Goal: Use online tool/utility: Utilize a website feature to perform a specific function

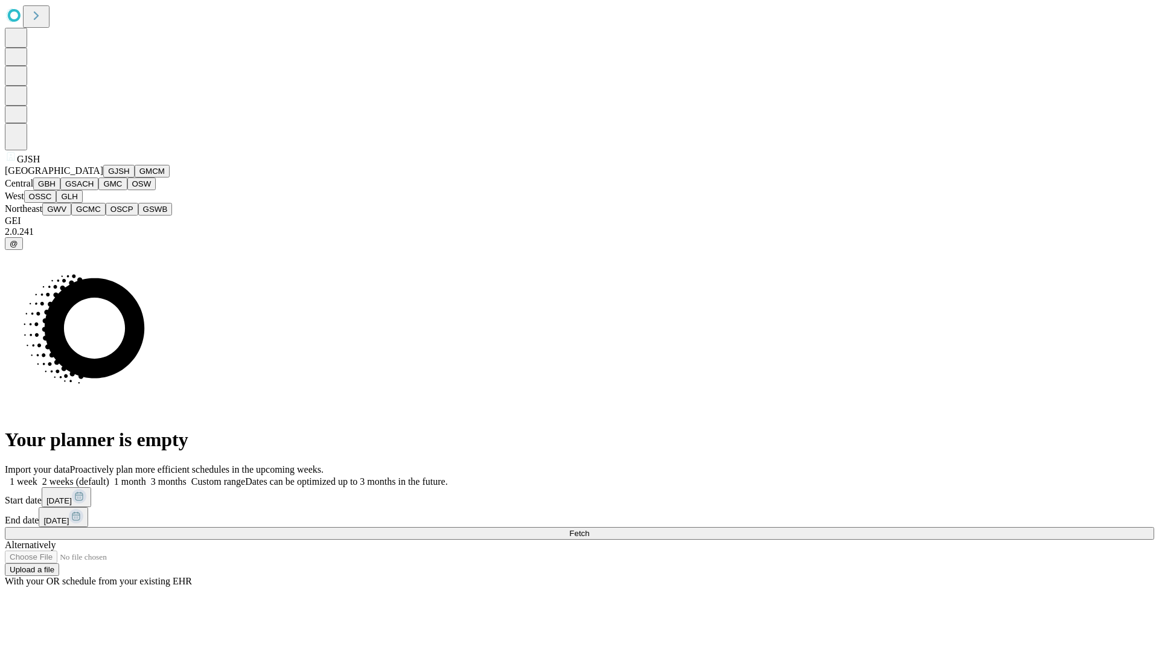
click at [103, 177] on button "GJSH" at bounding box center [118, 171] width 31 height 13
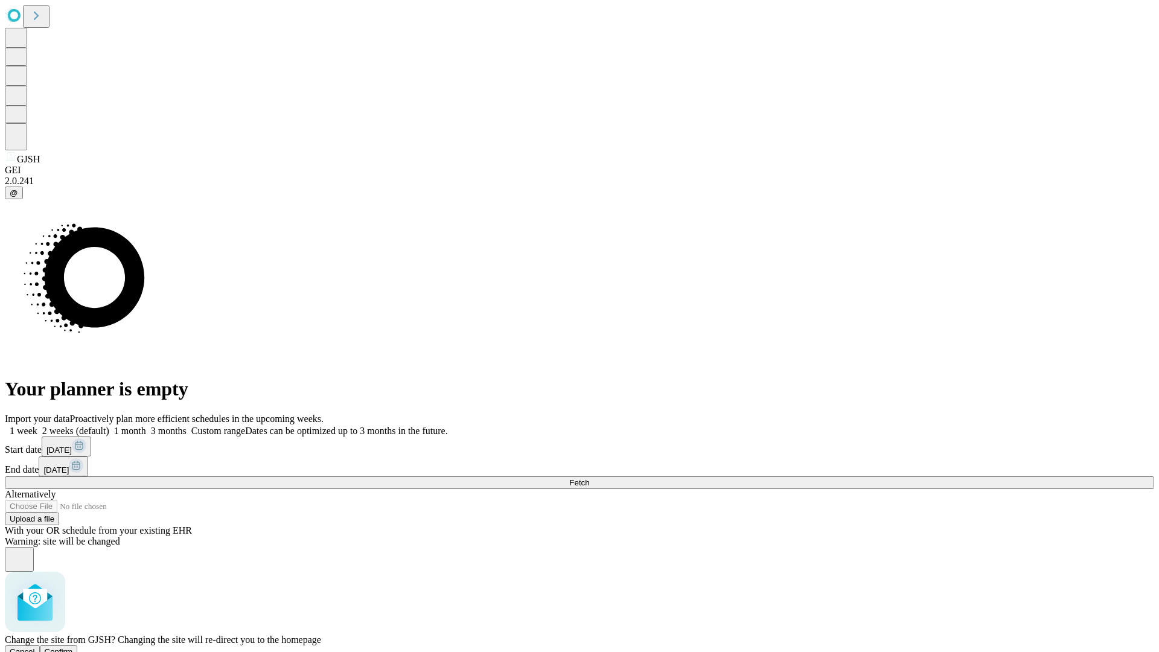
click at [73, 647] on span "Confirm" at bounding box center [59, 651] width 28 height 9
click at [146, 425] on label "1 month" at bounding box center [127, 430] width 37 height 10
click at [589, 478] on span "Fetch" at bounding box center [579, 482] width 20 height 9
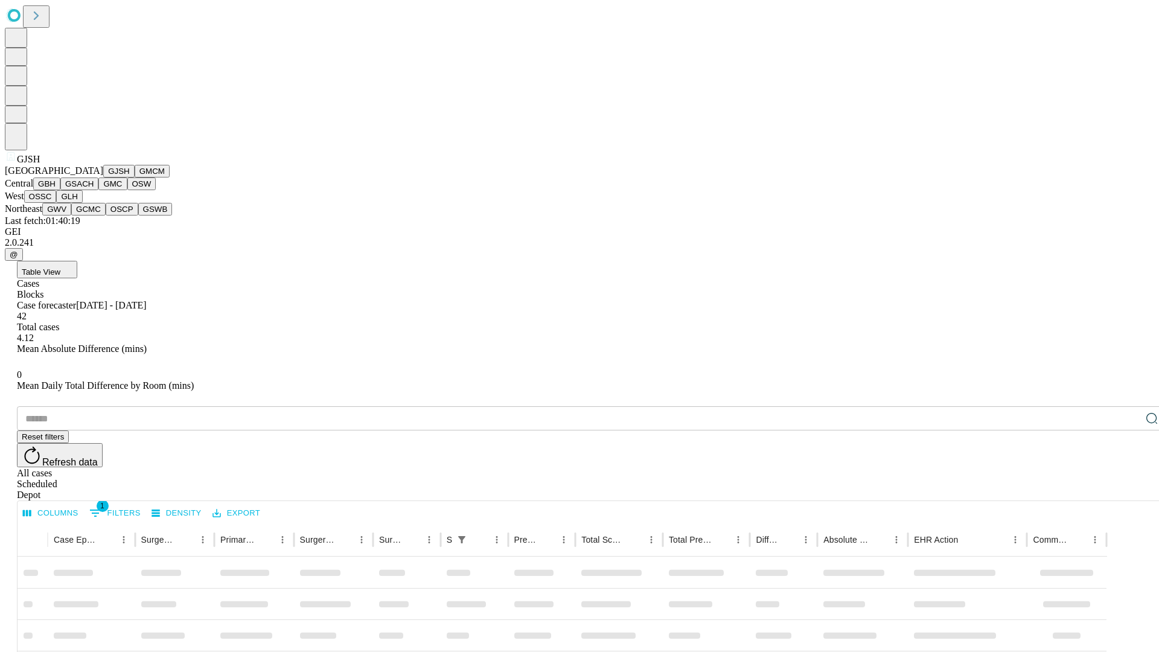
click at [135, 177] on button "GMCM" at bounding box center [152, 171] width 35 height 13
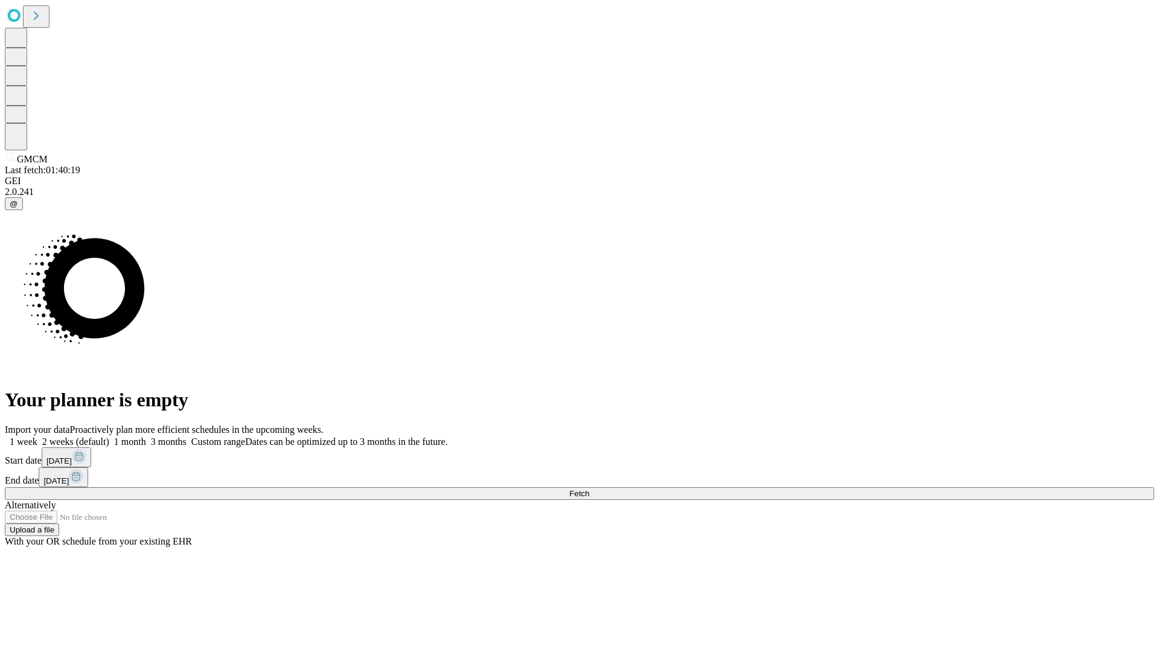
click at [146, 436] on label "1 month" at bounding box center [127, 441] width 37 height 10
click at [589, 489] on span "Fetch" at bounding box center [579, 493] width 20 height 9
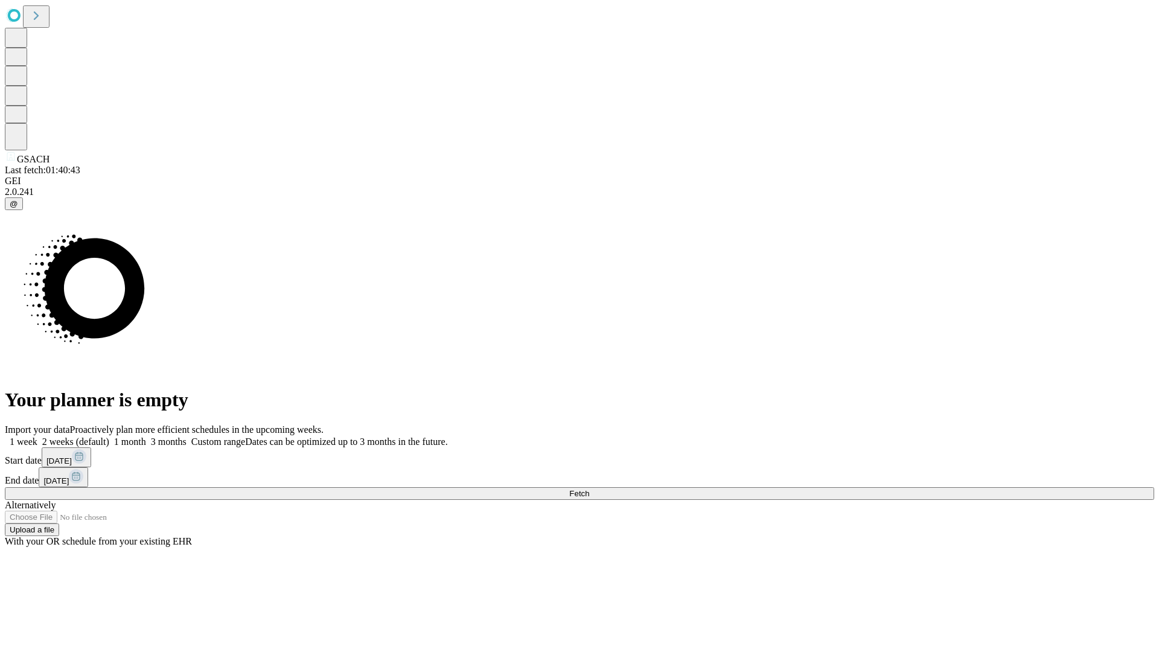
click at [146, 436] on label "1 month" at bounding box center [127, 441] width 37 height 10
click at [589, 489] on span "Fetch" at bounding box center [579, 493] width 20 height 9
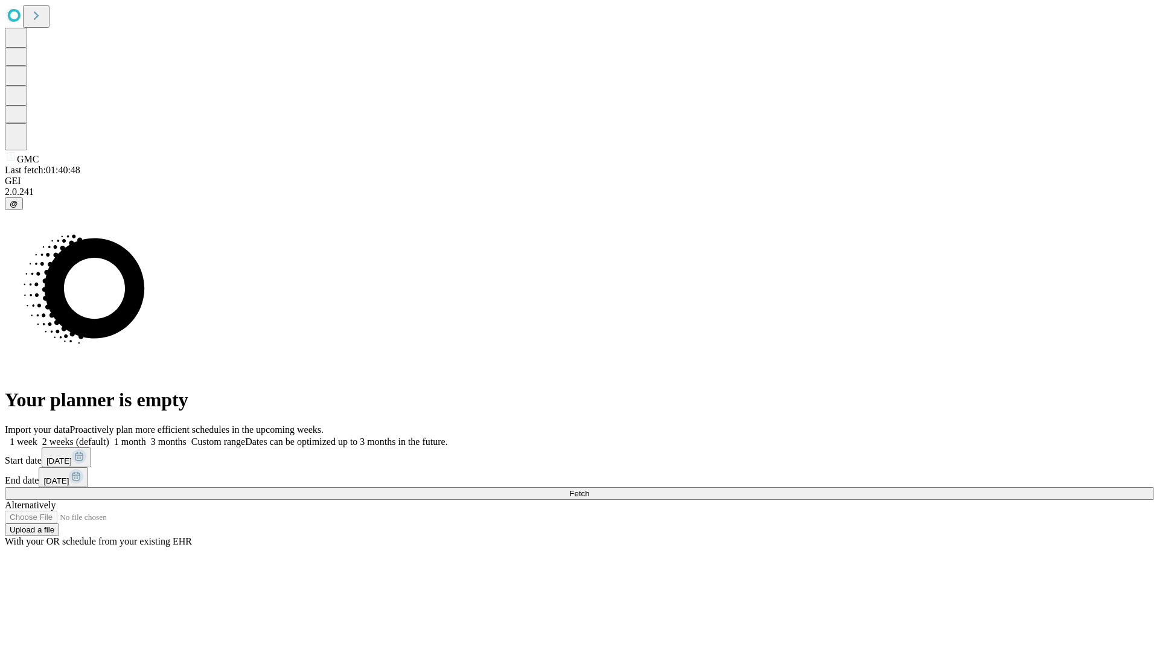
click at [146, 436] on label "1 month" at bounding box center [127, 441] width 37 height 10
click at [589, 489] on span "Fetch" at bounding box center [579, 493] width 20 height 9
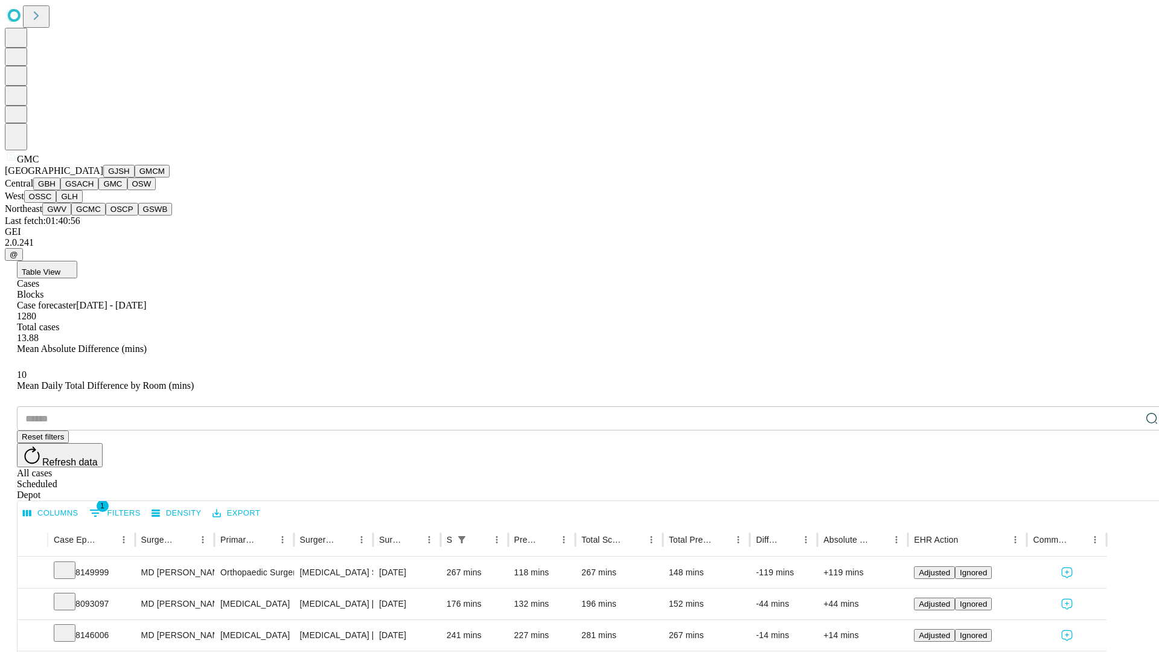
click at [127, 190] on button "OSW" at bounding box center [141, 183] width 29 height 13
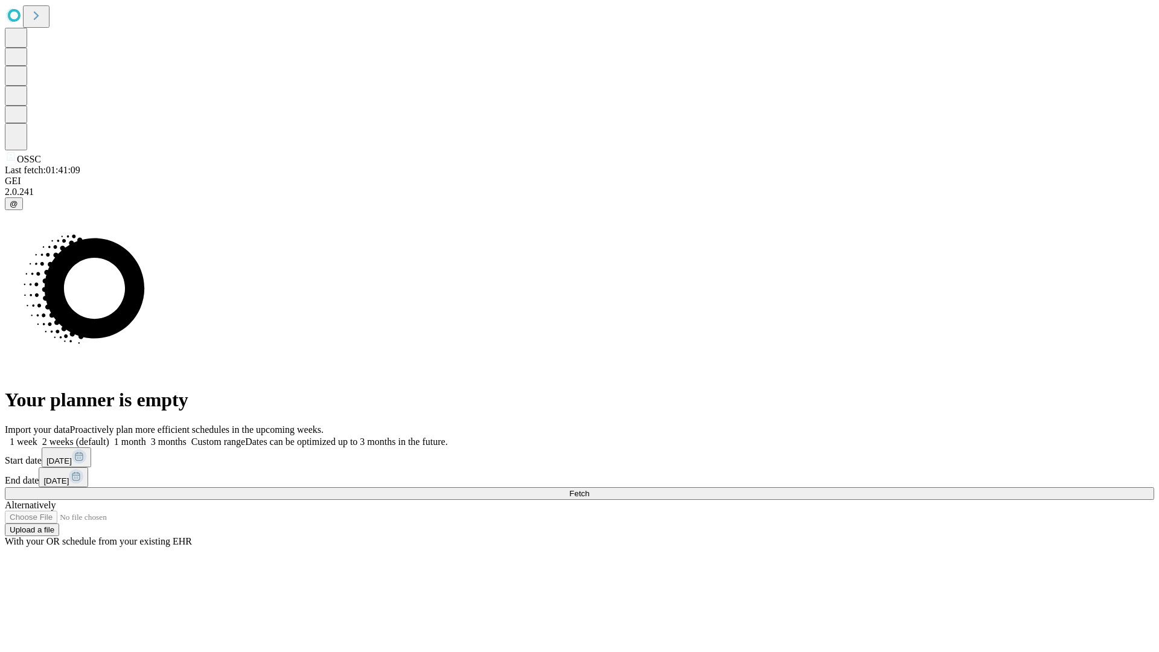
click at [146, 436] on label "1 month" at bounding box center [127, 441] width 37 height 10
click at [589, 489] on span "Fetch" at bounding box center [579, 493] width 20 height 9
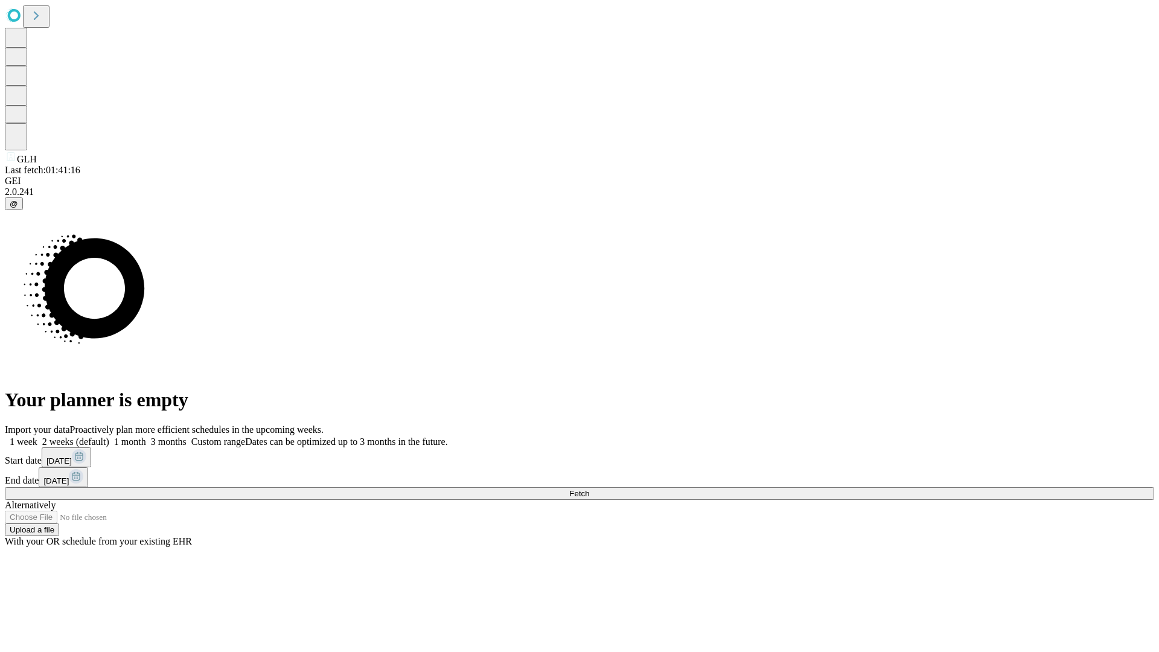
click at [146, 436] on label "1 month" at bounding box center [127, 441] width 37 height 10
click at [589, 489] on span "Fetch" at bounding box center [579, 493] width 20 height 9
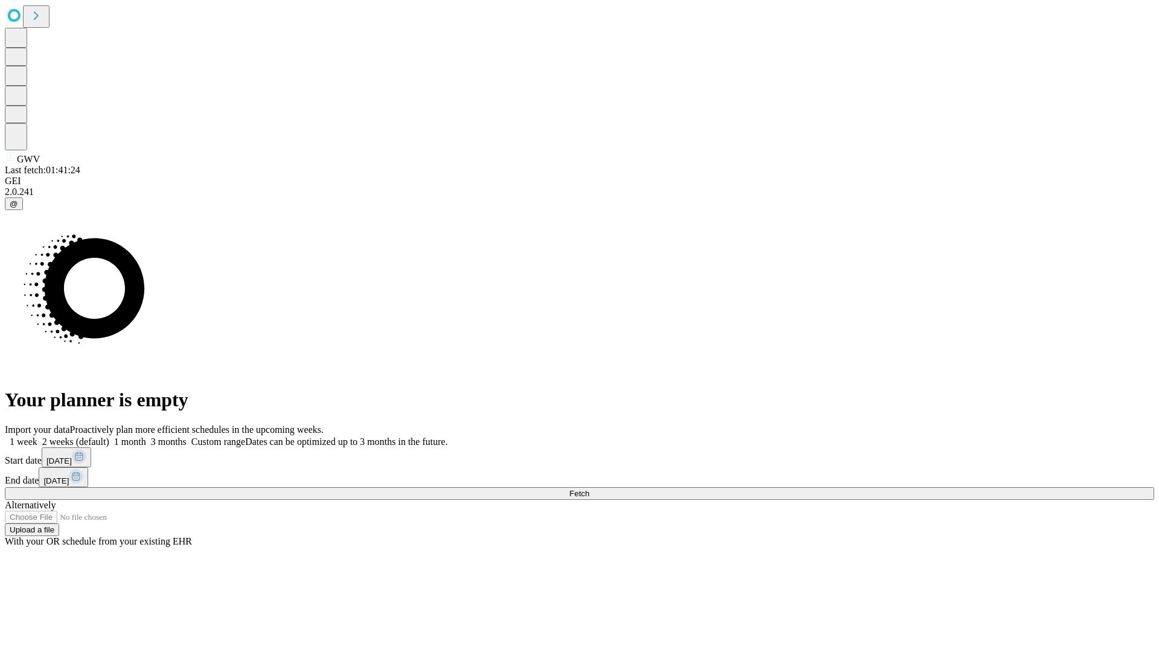
click at [146, 436] on label "1 month" at bounding box center [127, 441] width 37 height 10
click at [589, 489] on span "Fetch" at bounding box center [579, 493] width 20 height 9
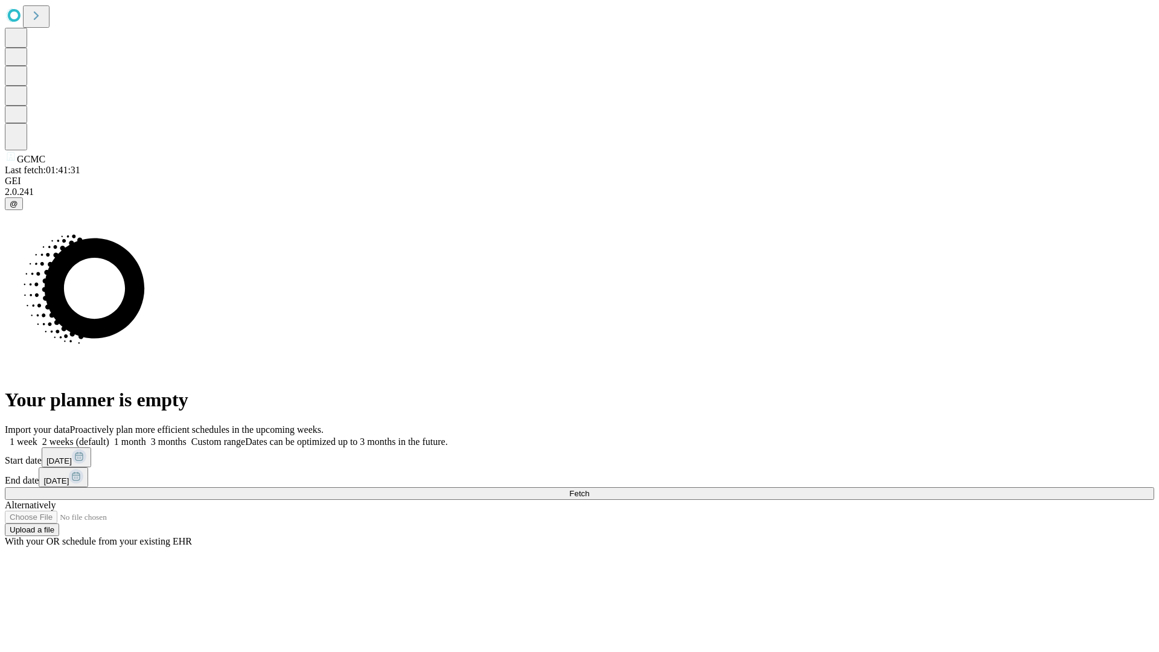
click at [146, 436] on label "1 month" at bounding box center [127, 441] width 37 height 10
click at [589, 489] on span "Fetch" at bounding box center [579, 493] width 20 height 9
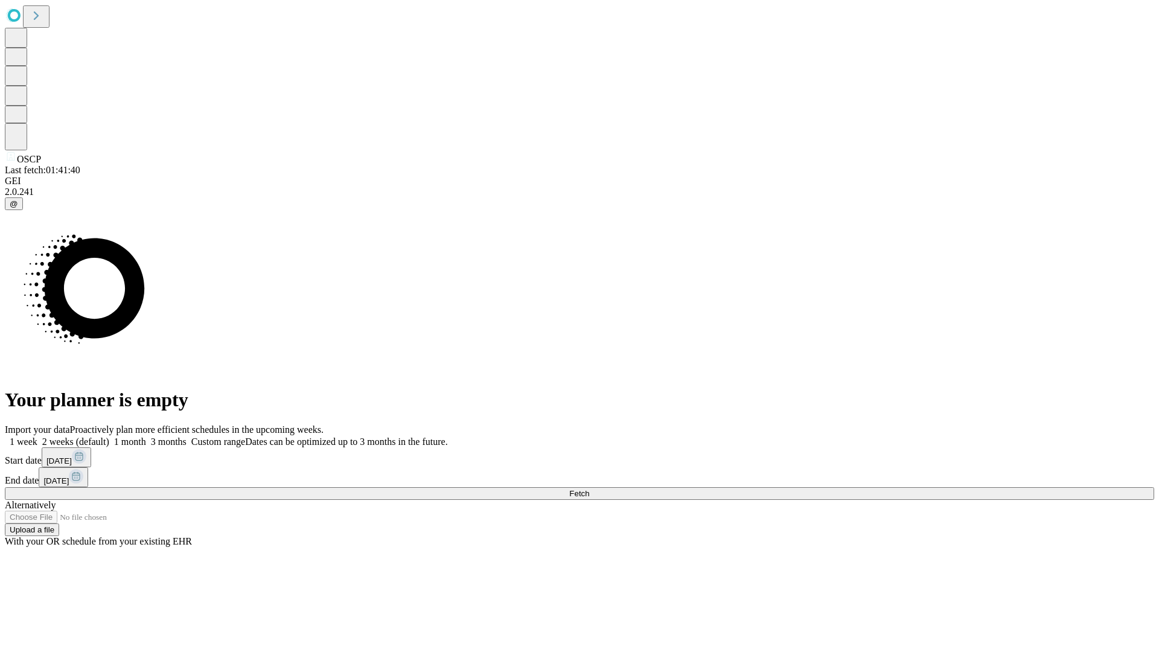
click at [146, 436] on label "1 month" at bounding box center [127, 441] width 37 height 10
click at [589, 489] on span "Fetch" at bounding box center [579, 493] width 20 height 9
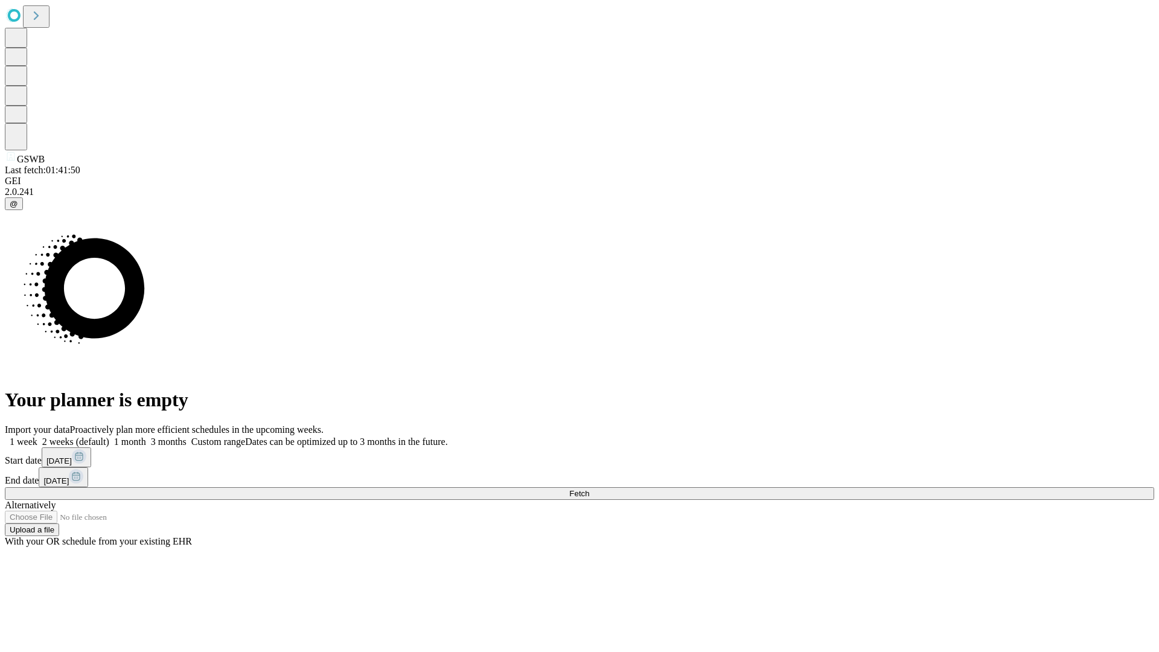
click at [589, 489] on span "Fetch" at bounding box center [579, 493] width 20 height 9
